Goal: Task Accomplishment & Management: Manage account settings

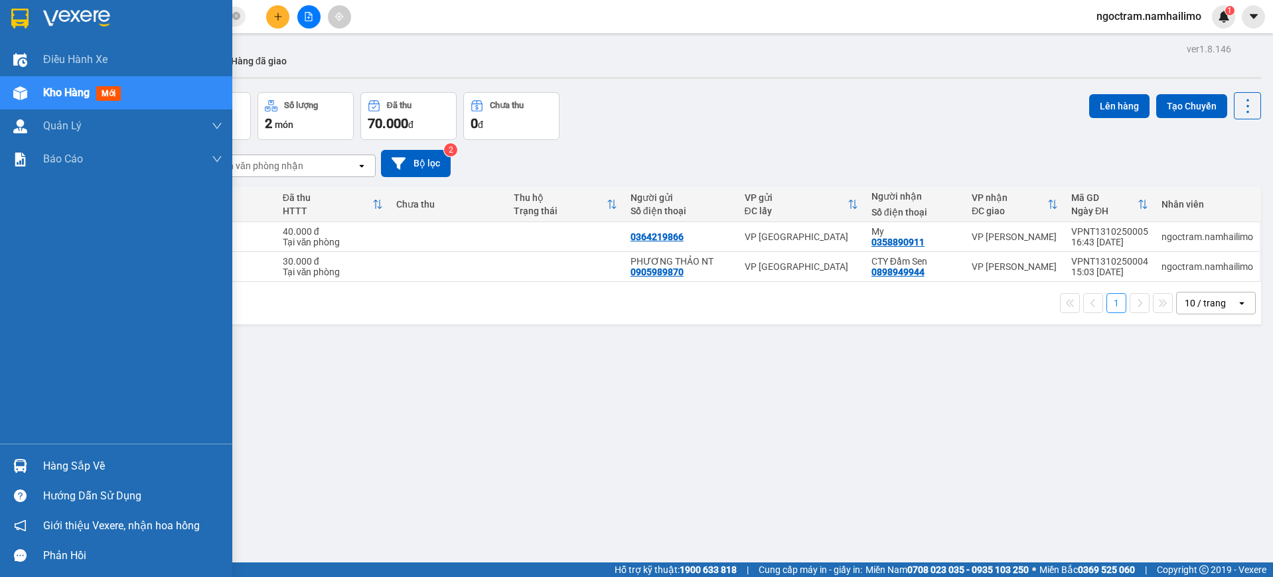
click at [48, 472] on div "Hàng sắp về" at bounding box center [132, 467] width 179 height 20
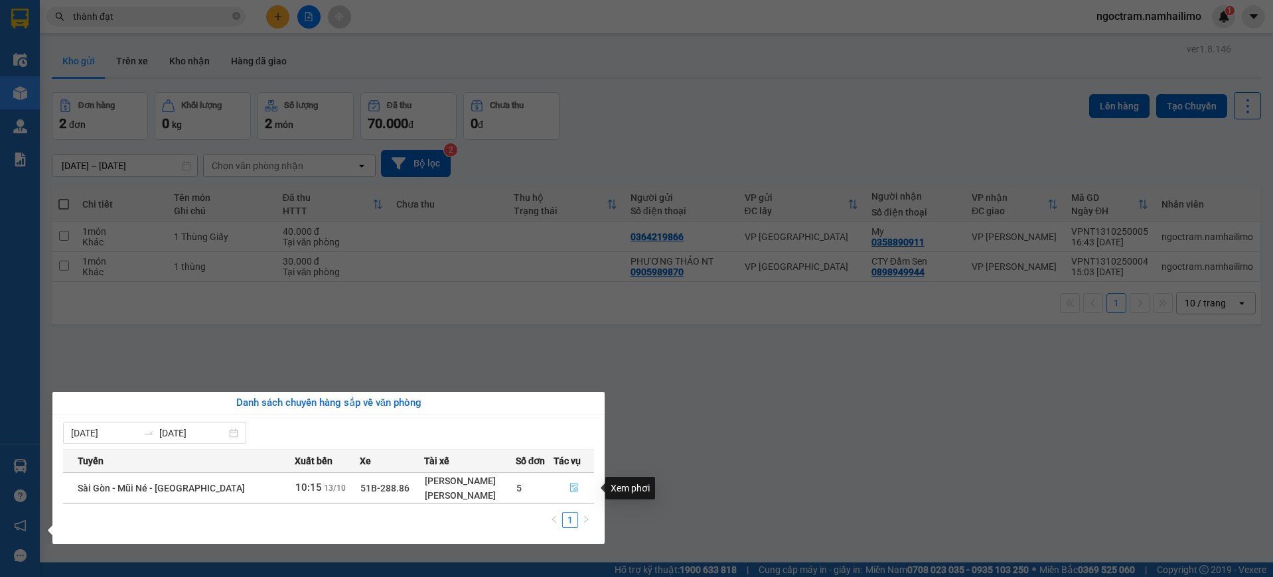
click at [570, 490] on icon "file-done" at bounding box center [574, 487] width 9 height 9
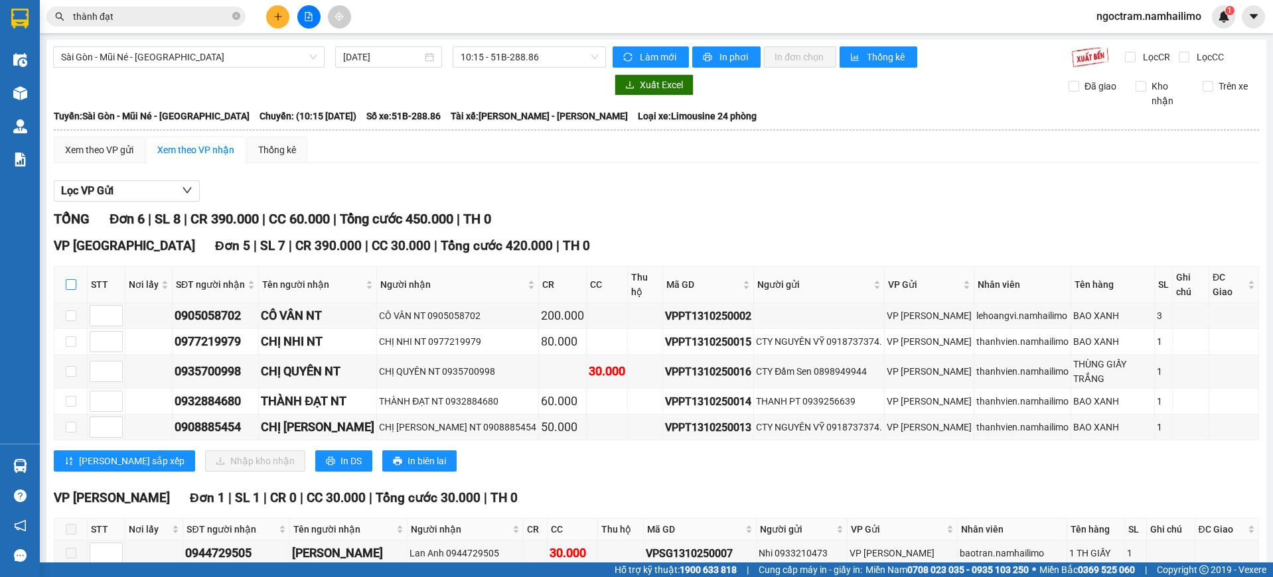
click at [69, 279] on input "checkbox" at bounding box center [71, 284] width 11 height 11
checkbox input "true"
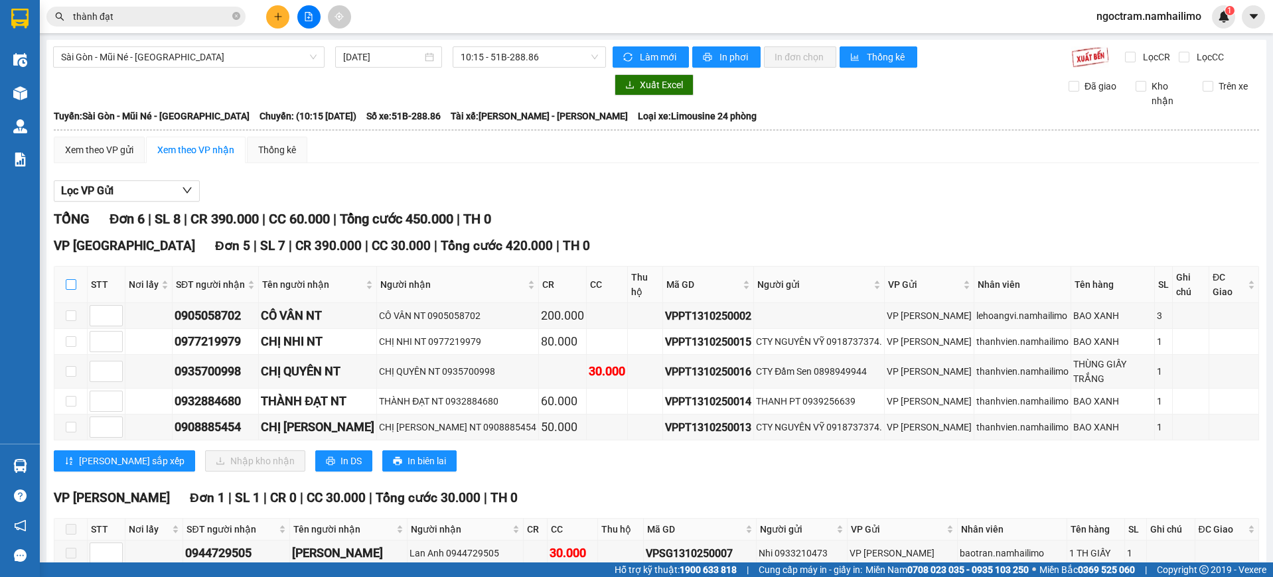
checkbox input "true"
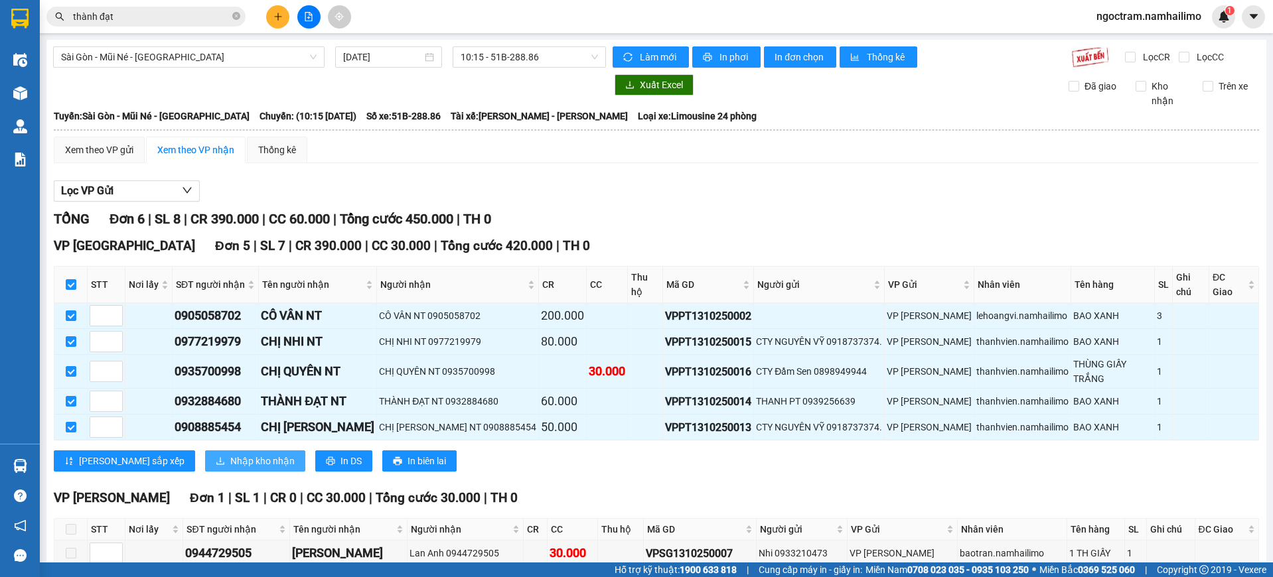
click at [230, 454] on span "Nhập kho nhận" at bounding box center [262, 461] width 64 height 15
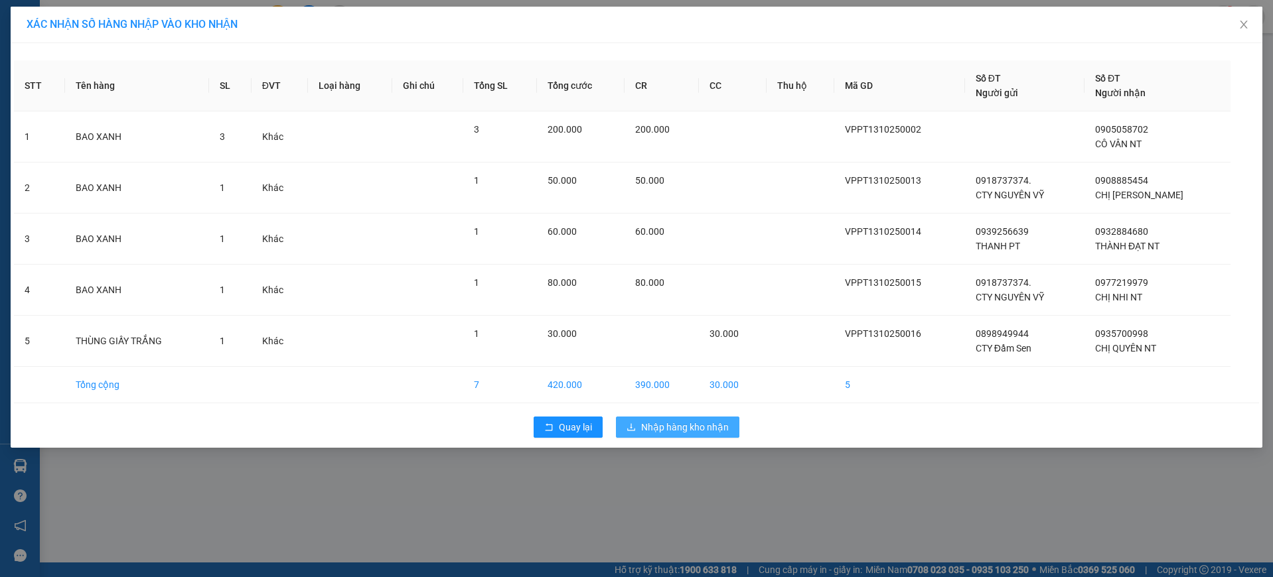
click at [723, 425] on span "Nhập hàng kho nhận" at bounding box center [685, 427] width 88 height 15
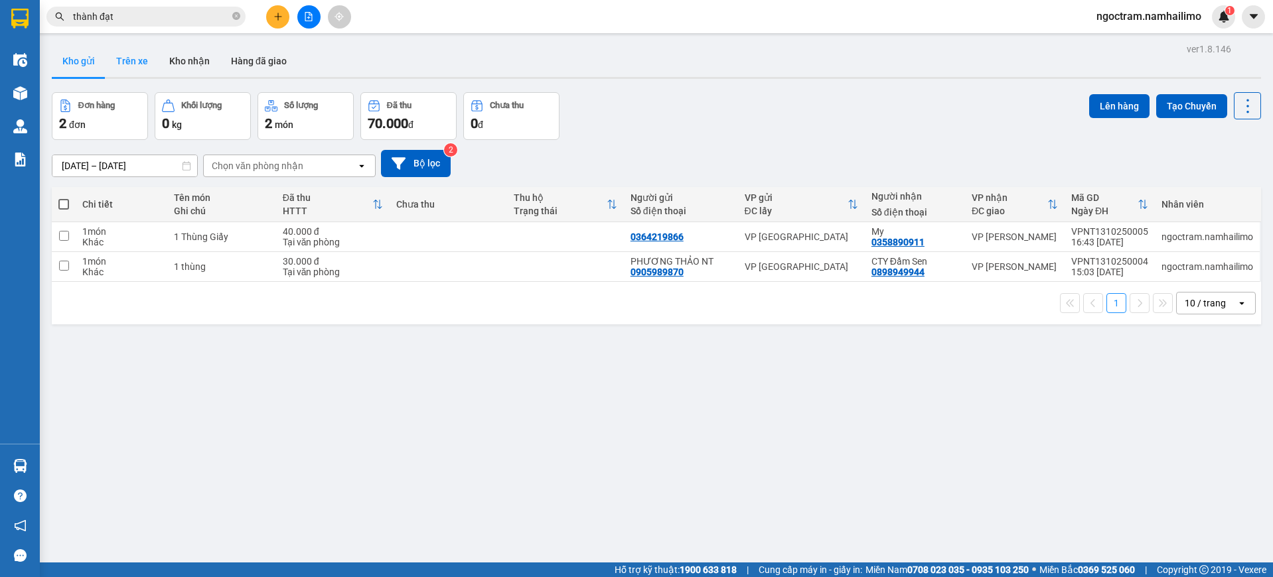
click at [130, 60] on button "Trên xe" at bounding box center [132, 61] width 53 height 32
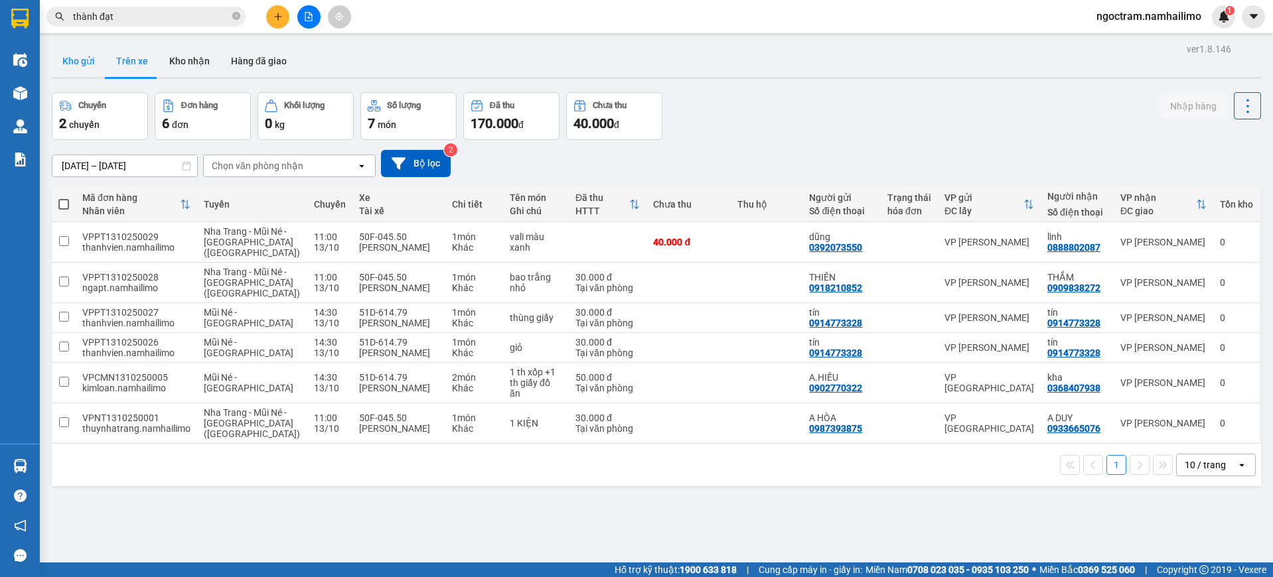
click at [71, 68] on button "Kho gửi" at bounding box center [79, 61] width 54 height 32
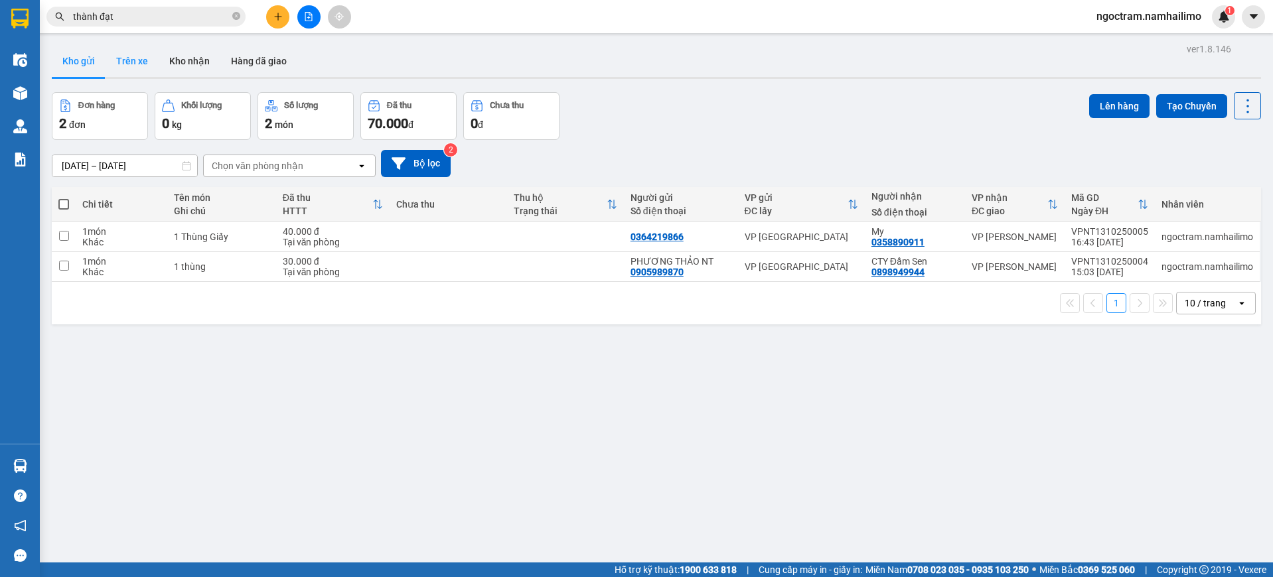
click at [139, 54] on button "Trên xe" at bounding box center [132, 61] width 53 height 32
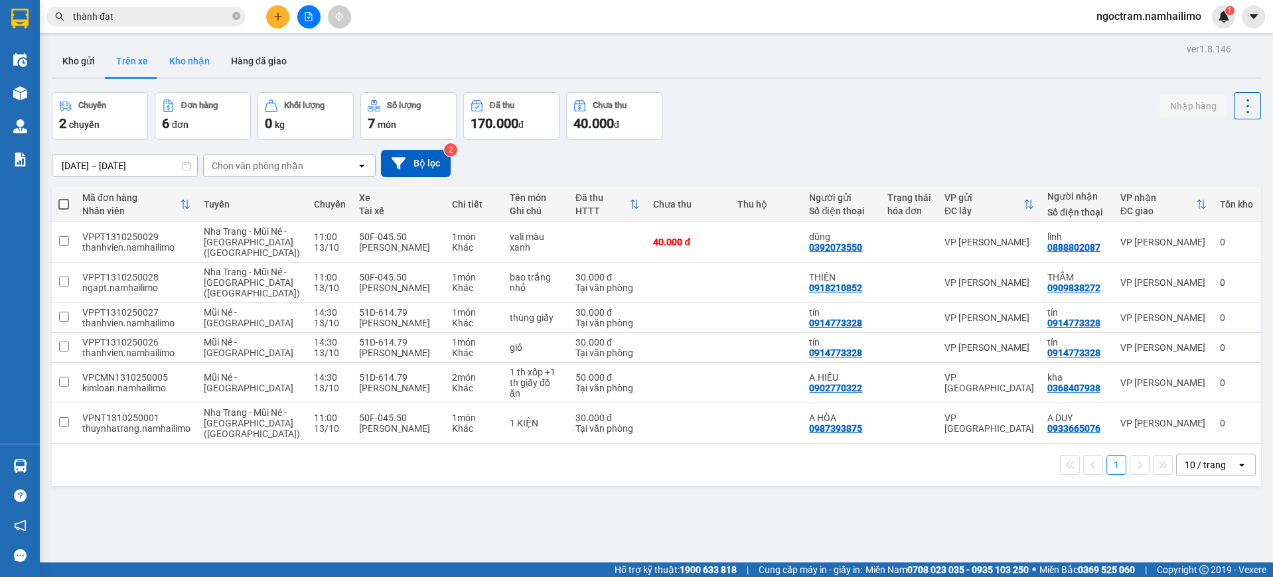
click at [192, 64] on button "Kho nhận" at bounding box center [190, 61] width 62 height 32
type input "[DATE] – [DATE]"
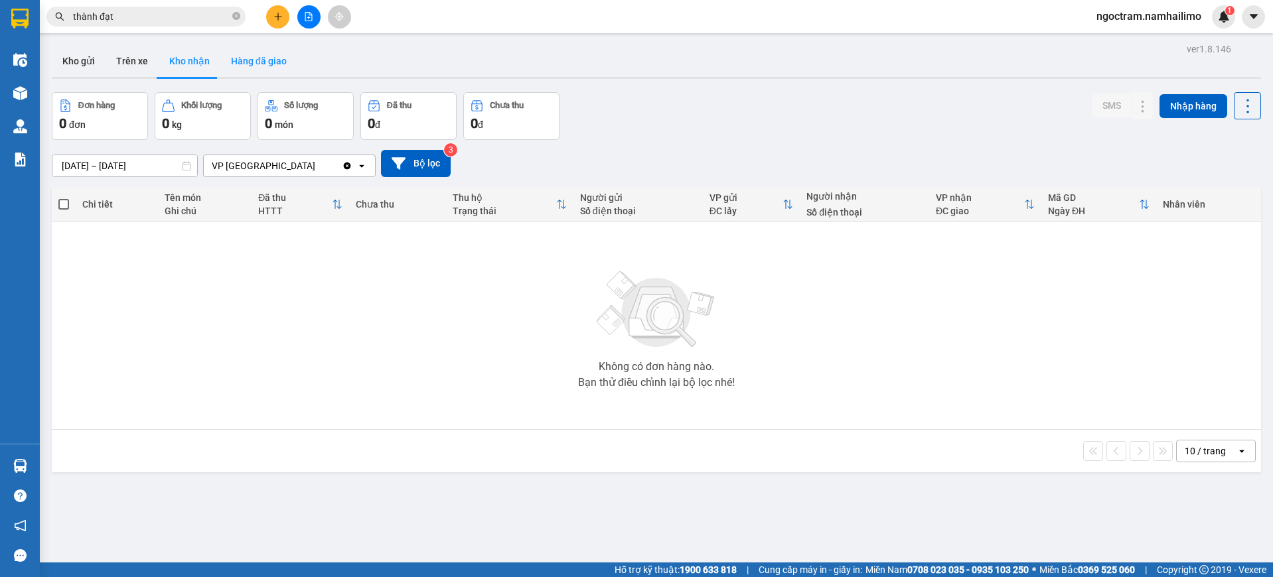
click at [237, 64] on button "Hàng đã giao" at bounding box center [258, 61] width 77 height 32
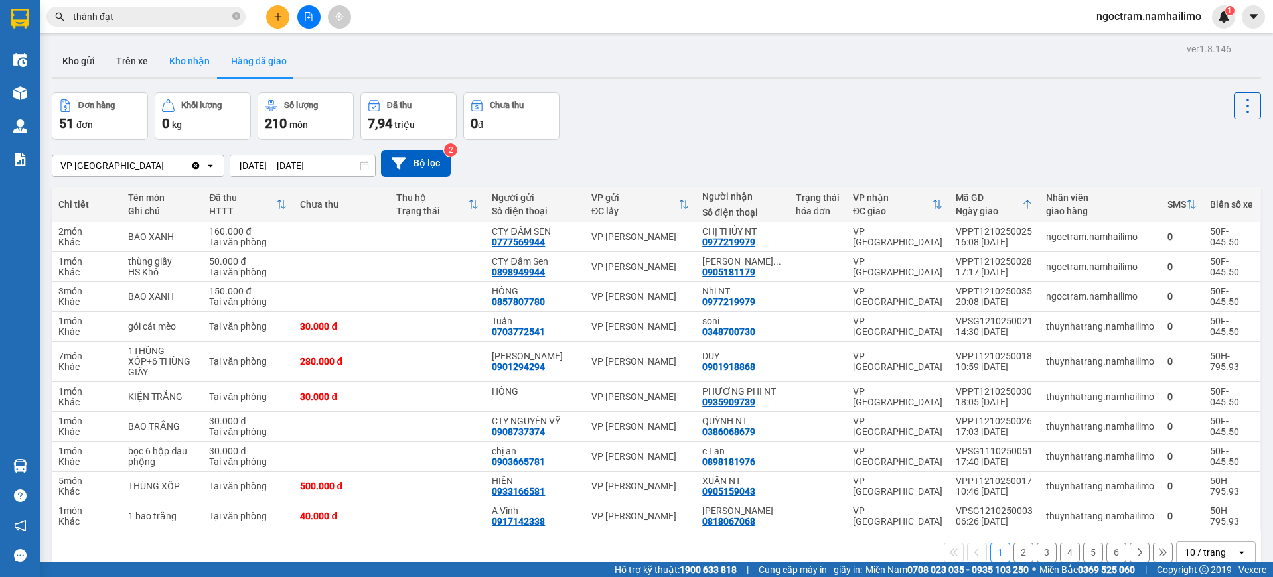
click at [180, 66] on button "Kho nhận" at bounding box center [190, 61] width 62 height 32
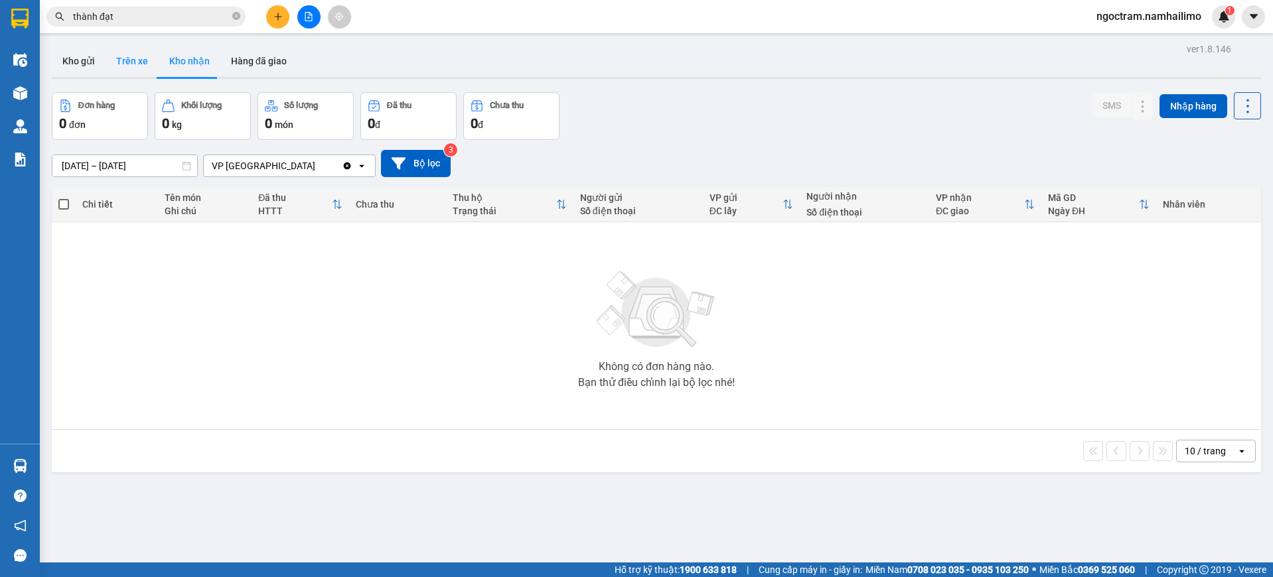
click at [146, 68] on button "Trên xe" at bounding box center [132, 61] width 53 height 32
type input "[DATE] – [DATE]"
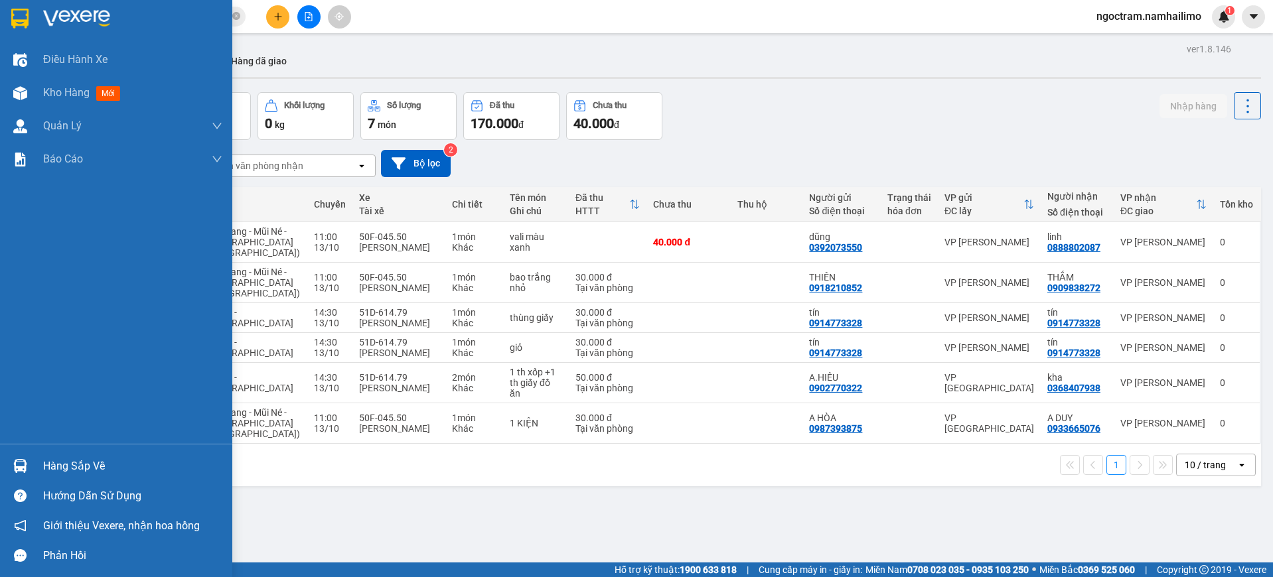
drag, startPoint x: 23, startPoint y: 465, endPoint x: 67, endPoint y: 459, distance: 44.2
click at [24, 465] on img at bounding box center [20, 466] width 14 height 14
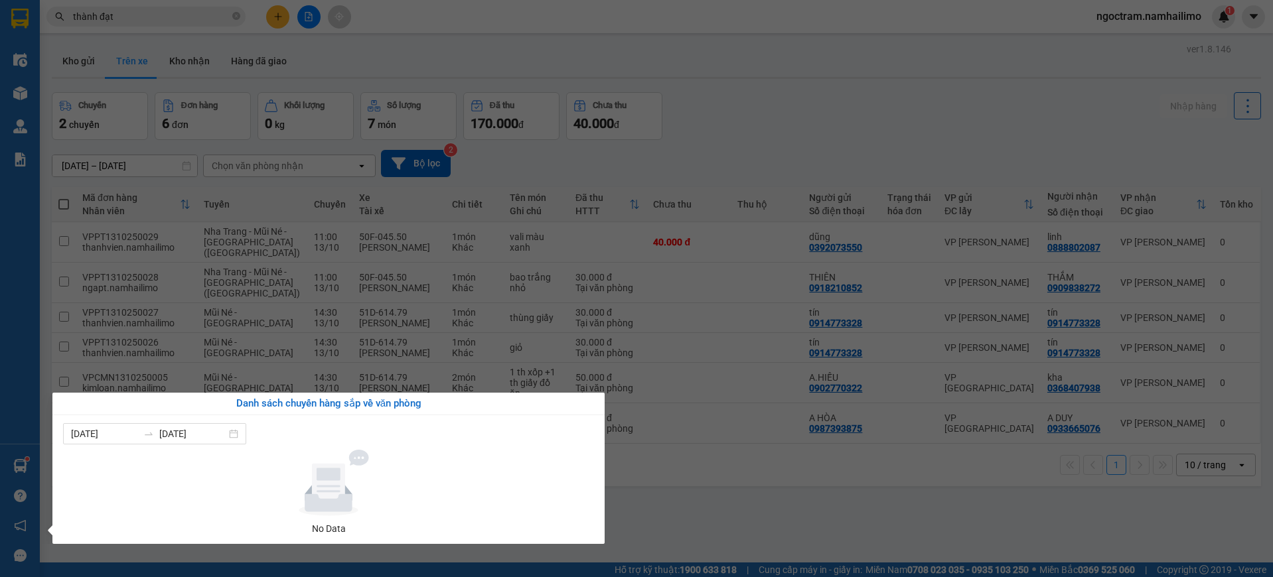
click at [251, 70] on section "Kết quả tìm kiếm ( 198 ) Bộ lọc Mã ĐH Trạng thái Món hàng Tổng cước Chưa cước N…" at bounding box center [636, 288] width 1273 height 577
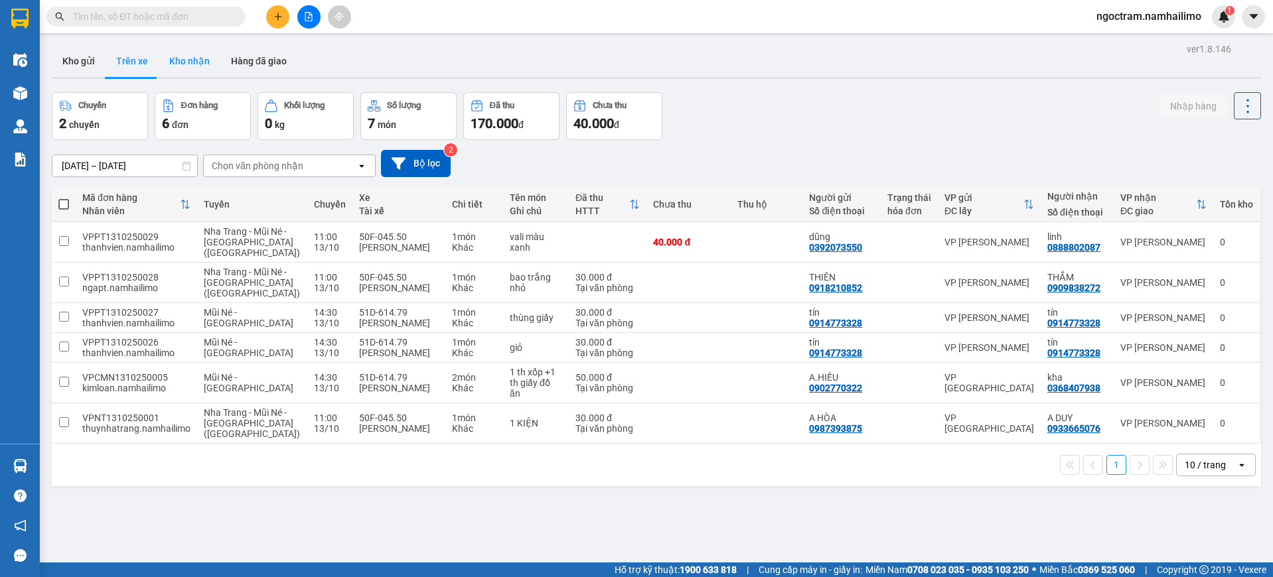
click at [210, 67] on button "Kho nhận" at bounding box center [190, 61] width 62 height 32
type input "[DATE] – [DATE]"
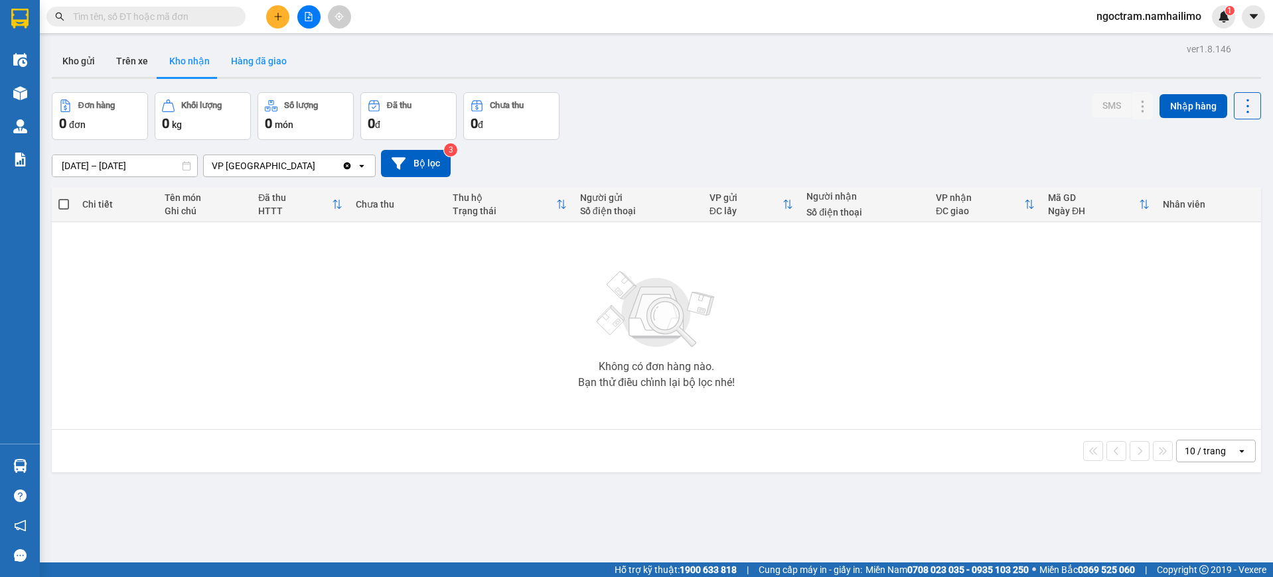
click at [244, 61] on button "Hàng đã giao" at bounding box center [258, 61] width 77 height 32
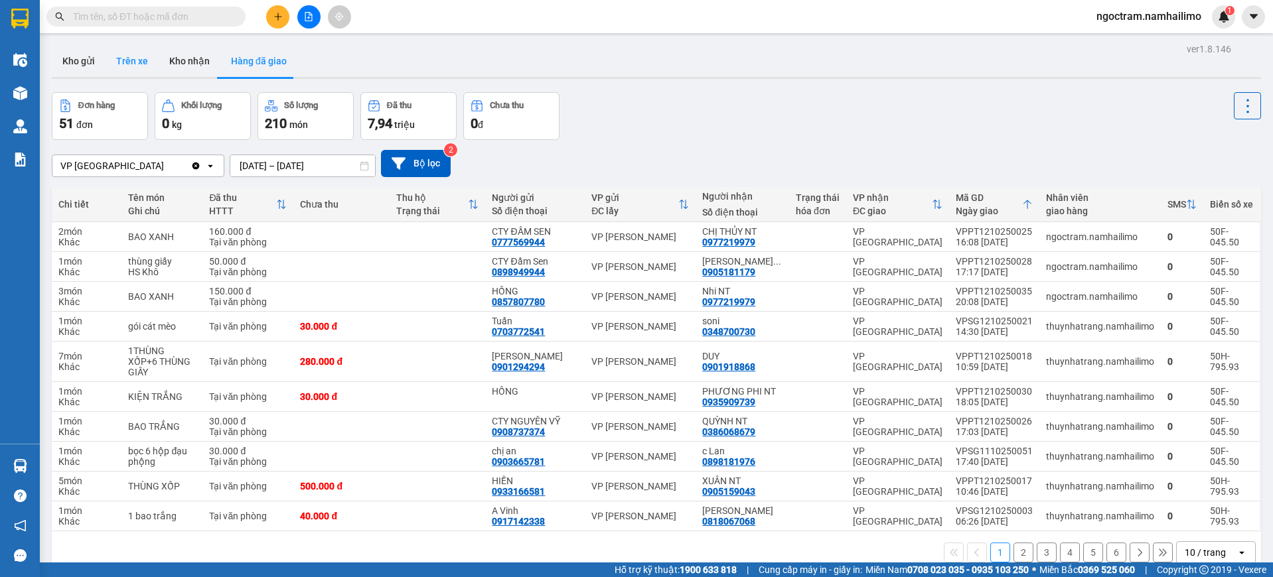
click at [129, 62] on button "Trên xe" at bounding box center [132, 61] width 53 height 32
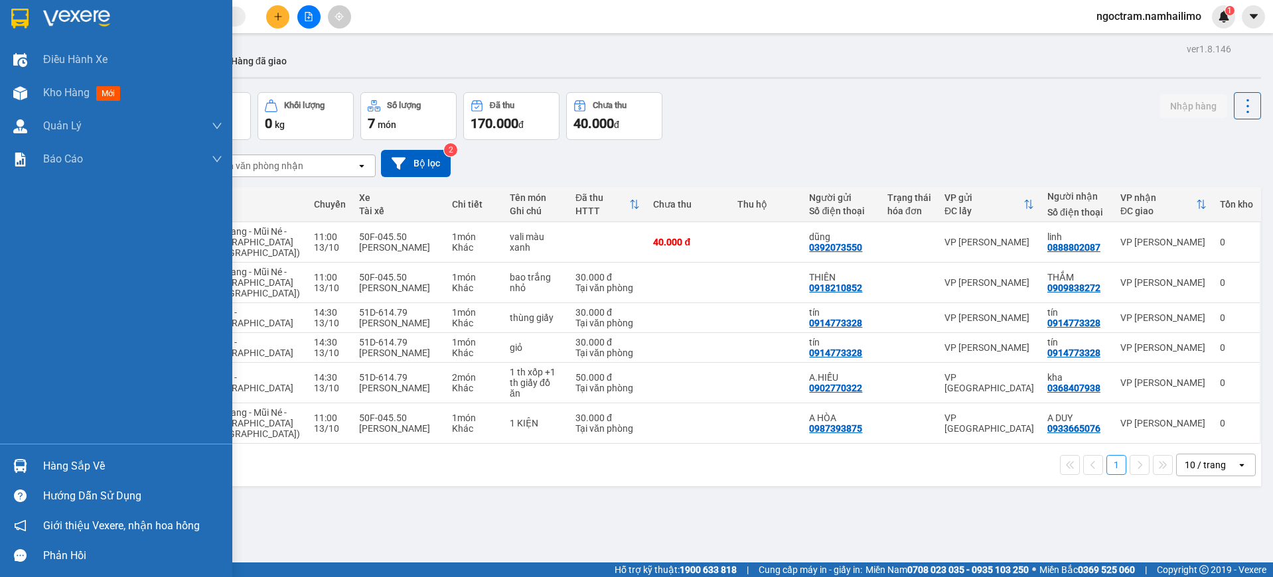
click at [29, 467] on div at bounding box center [20, 466] width 23 height 23
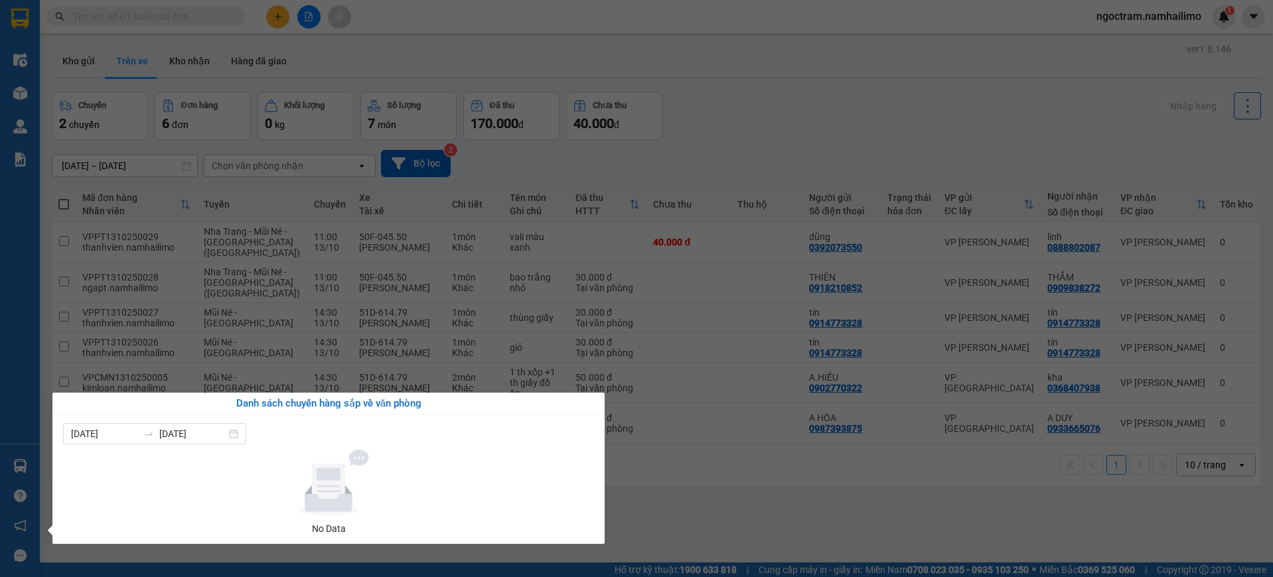
click at [631, 332] on section "Kết quả tìm kiếm ( 0 ) Bộ lọc No Data ngoctram.namhailimo 1 Điều hành xe Kho hà…" at bounding box center [636, 288] width 1273 height 577
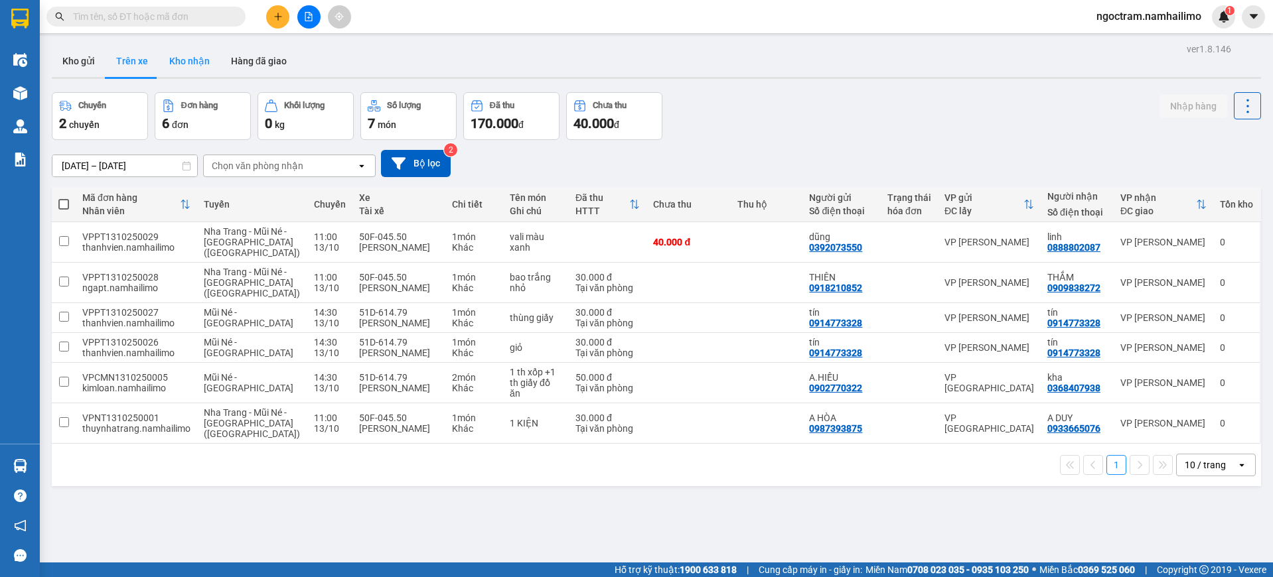
click at [208, 64] on button "Kho nhận" at bounding box center [190, 61] width 62 height 32
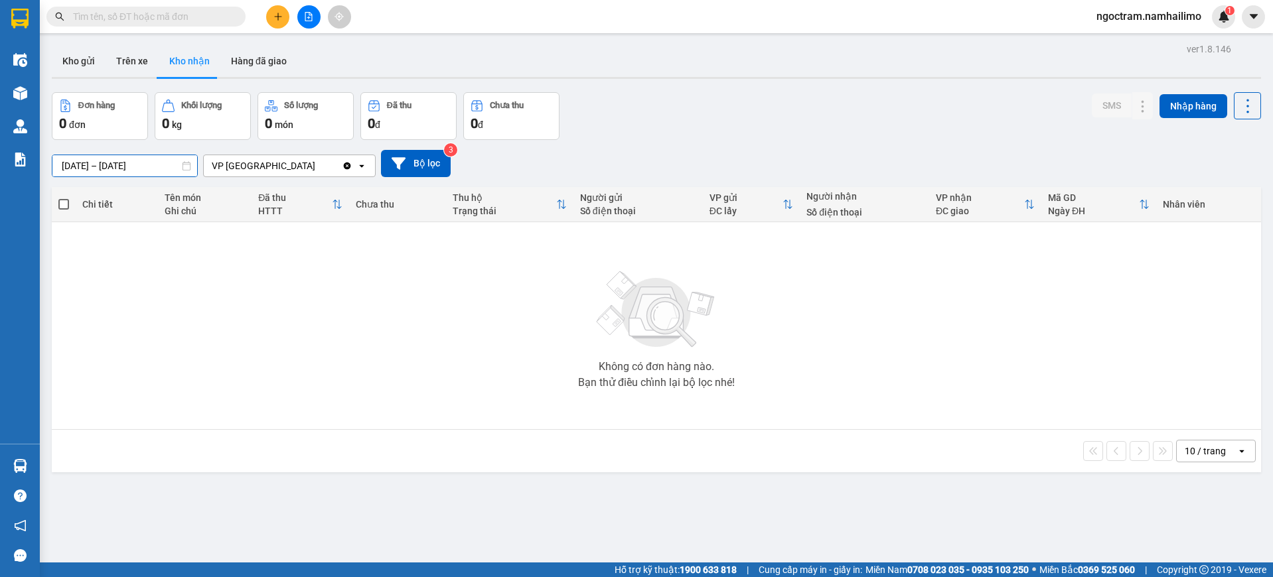
click at [149, 173] on div "ver 1.8.146 Kho gửi Trên xe Kho nhận Hàng đã giao Đơn hàng 0 đơn Khối lượng 0 k…" at bounding box center [656, 328] width 1220 height 577
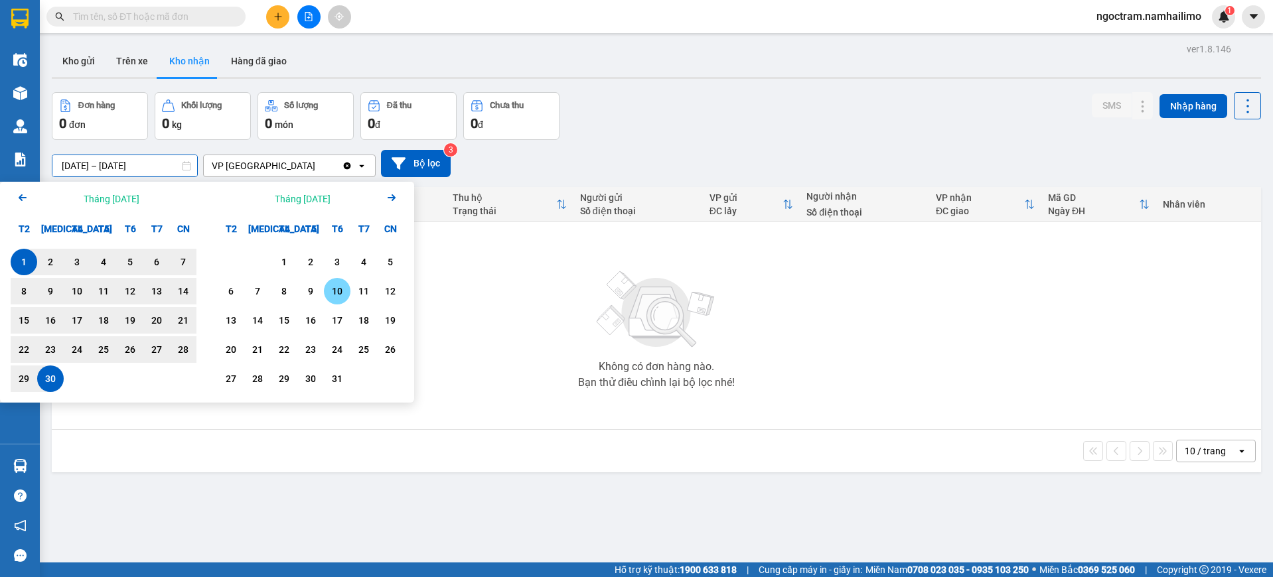
click at [333, 291] on div "10" at bounding box center [337, 291] width 19 height 16
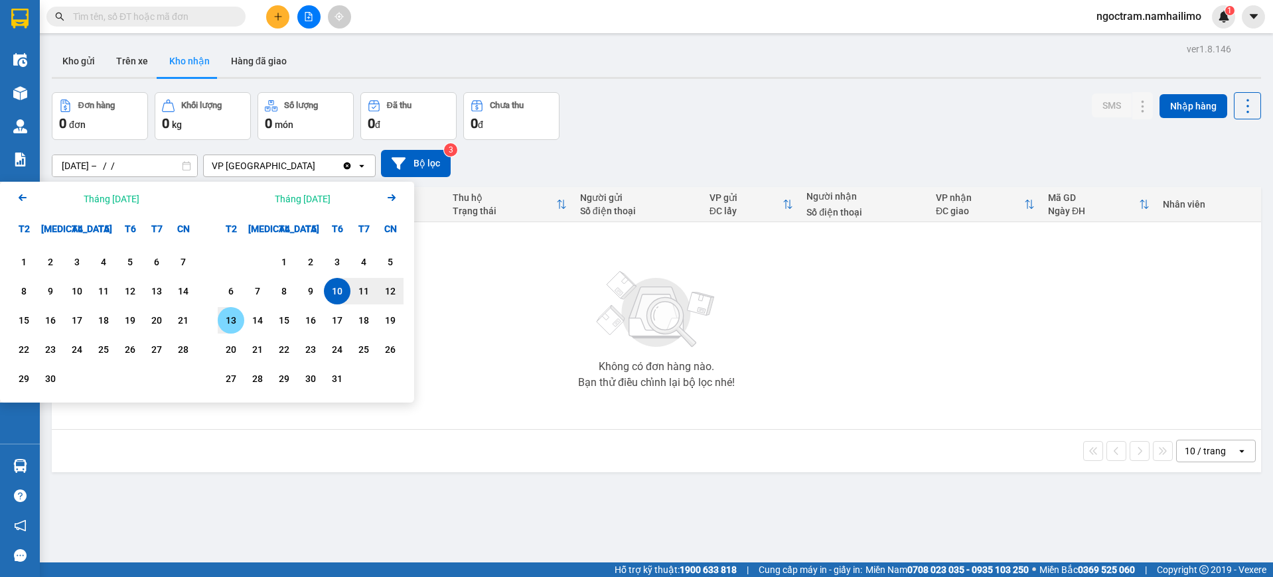
click at [230, 317] on div "13" at bounding box center [231, 321] width 19 height 16
type input "[DATE] – [DATE]"
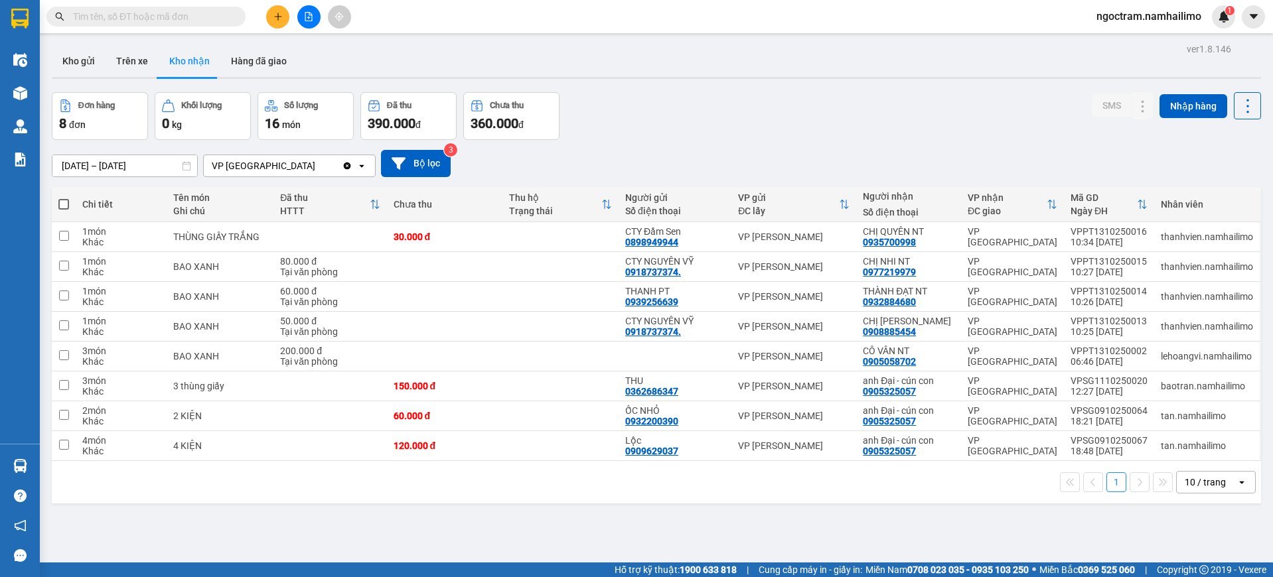
click at [182, 13] on input "text" at bounding box center [151, 16] width 157 height 15
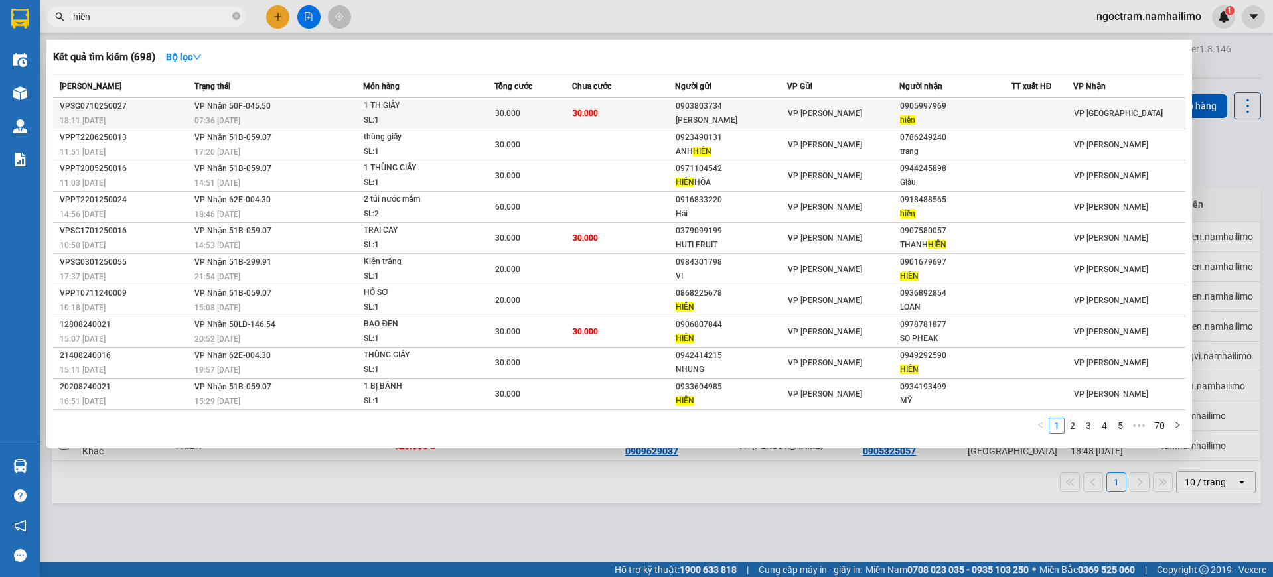
type input "hiền"
click at [806, 112] on span "VP [PERSON_NAME]" at bounding box center [825, 113] width 74 height 9
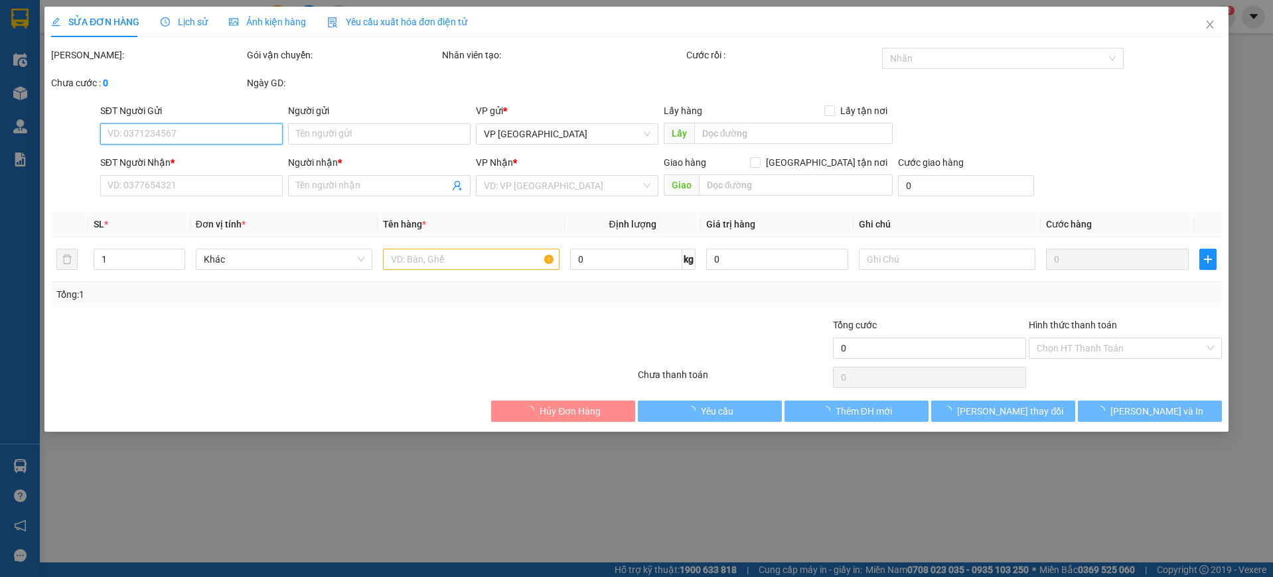
type input "0903803734"
type input "[PERSON_NAME]"
type input "0905997969"
type input "hiền"
type input "30.000"
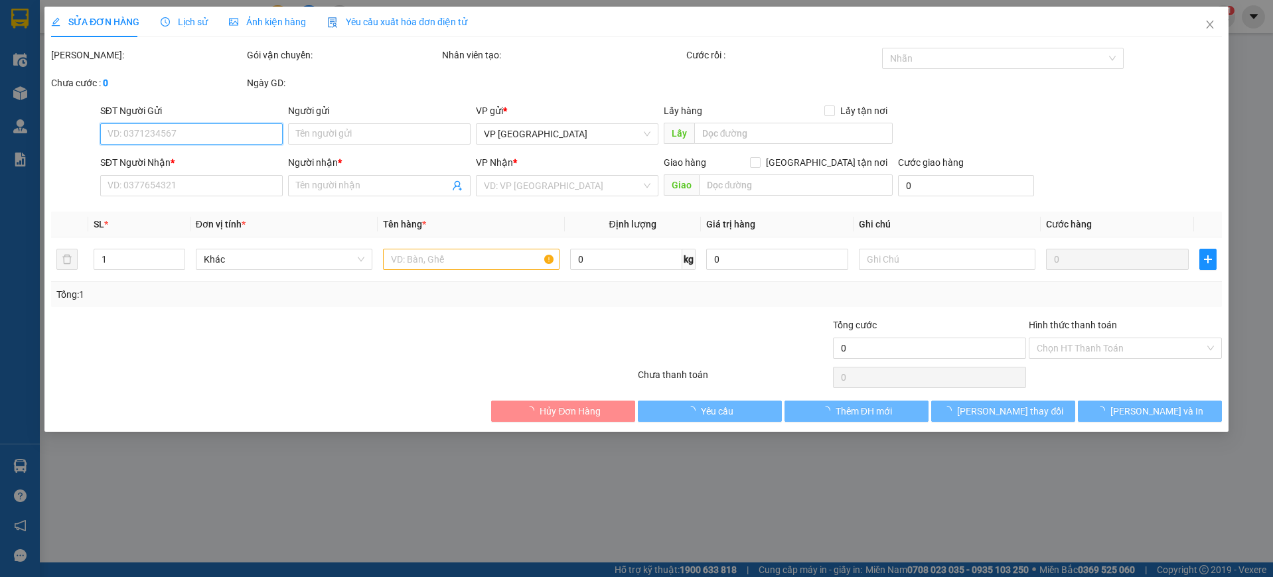
type input "30.000"
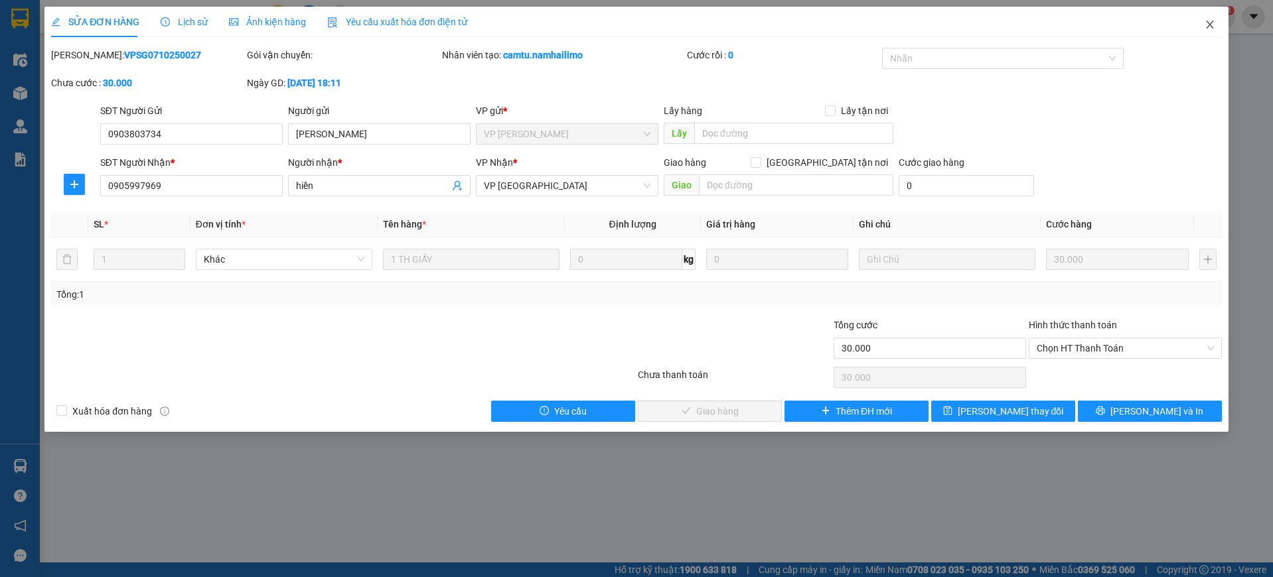
click at [1205, 28] on icon "close" at bounding box center [1210, 24] width 11 height 11
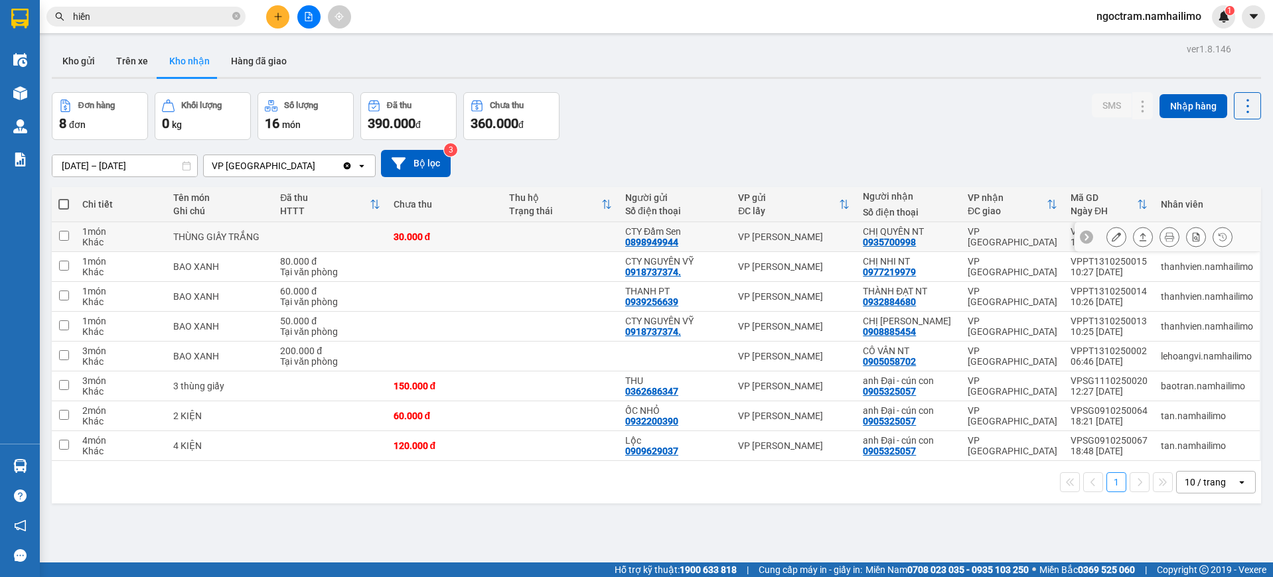
click at [849, 236] on div "VP [PERSON_NAME]" at bounding box center [794, 237] width 112 height 11
checkbox input "true"
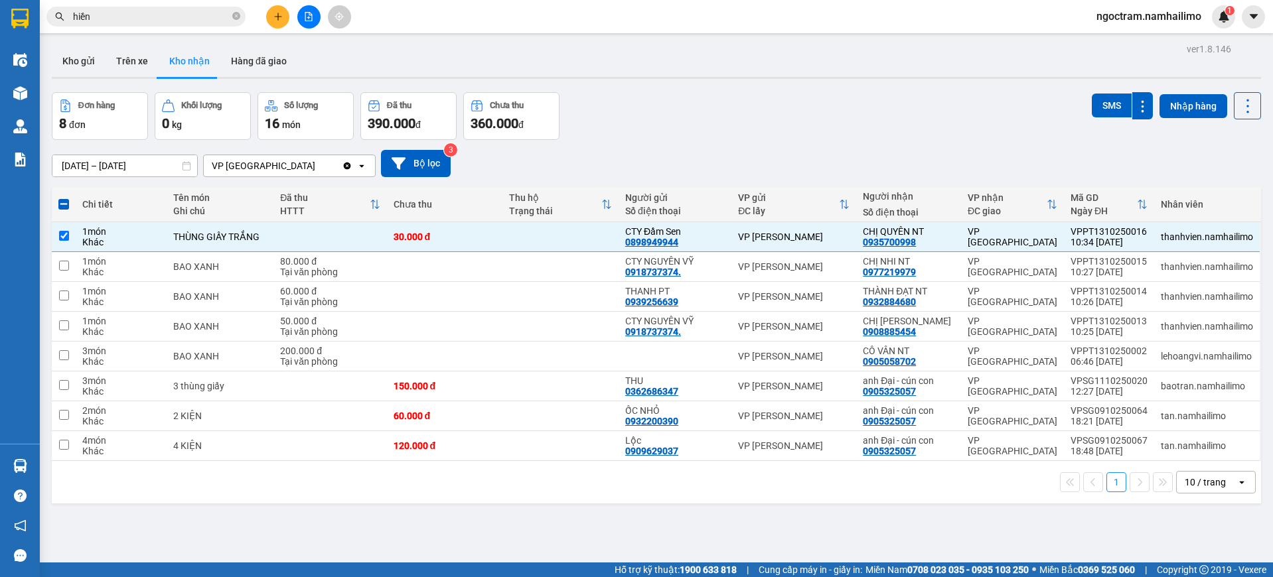
click at [989, 111] on div "Đơn hàng 8 đơn Khối lượng 0 kg Số lượng 16 món Đã thu 390.000 đ Chưa thu 360.00…" at bounding box center [656, 116] width 1209 height 48
